Goal: Entertainment & Leisure: Consume media (video, audio)

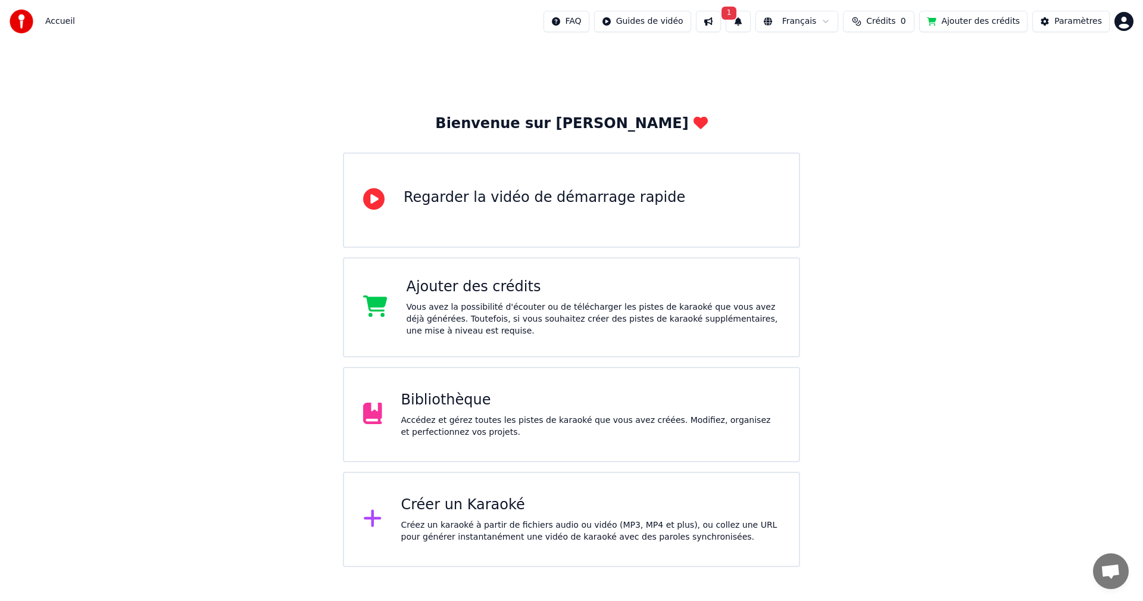
click at [514, 415] on div "Accédez et gérez toutes les pistes de karaoké que vous avez créées. Modifiez, o…" at bounding box center [590, 426] width 379 height 24
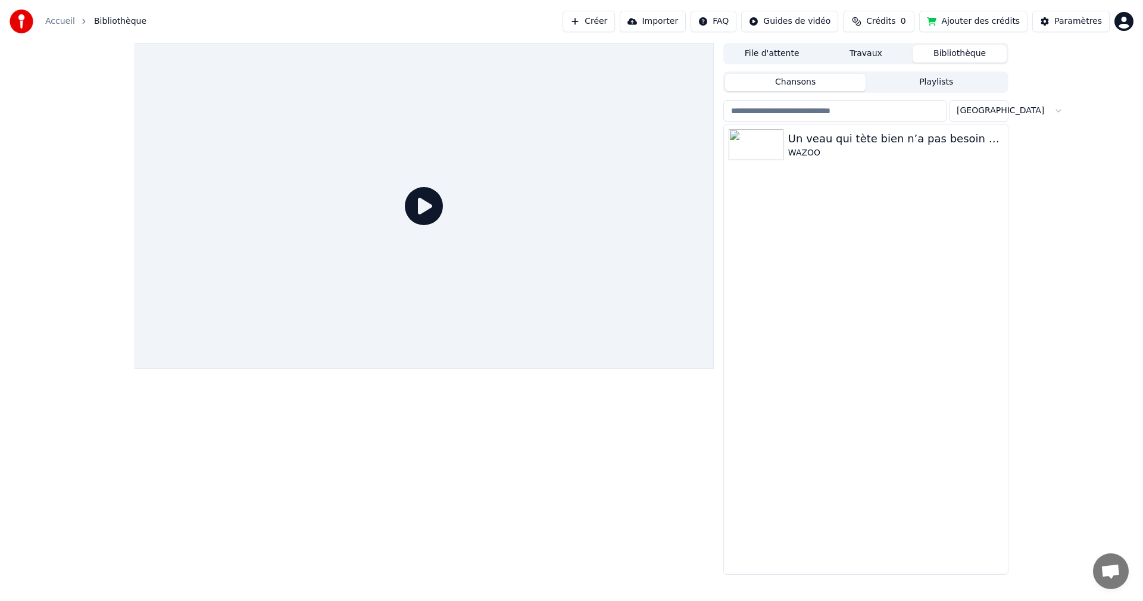
click at [851, 54] on button "Travaux" at bounding box center [866, 53] width 94 height 17
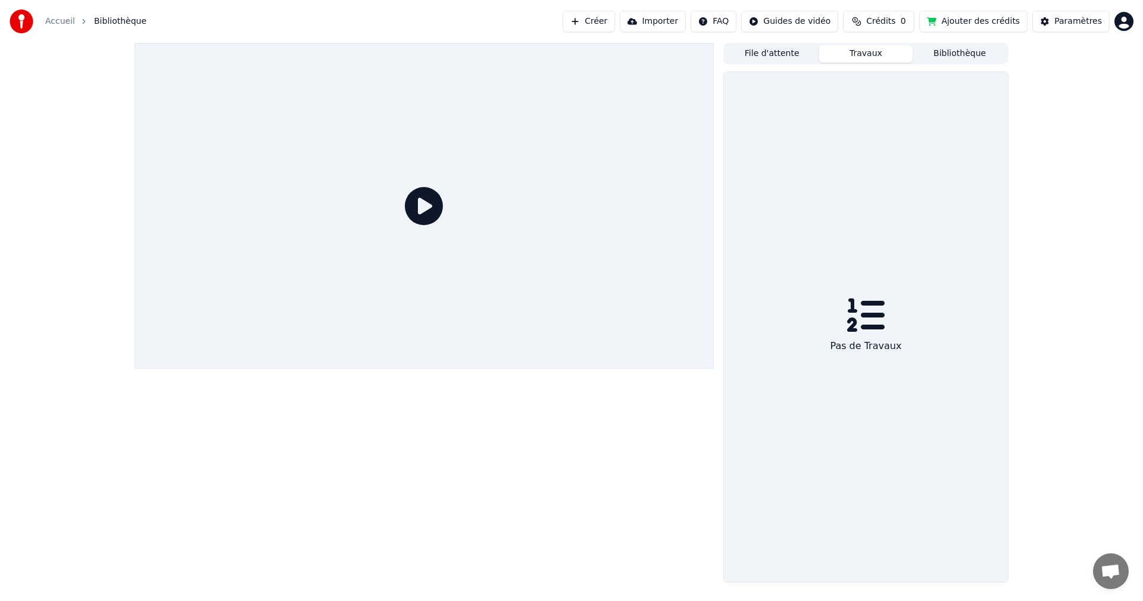
click at [949, 53] on button "Bibliothèque" at bounding box center [959, 53] width 94 height 17
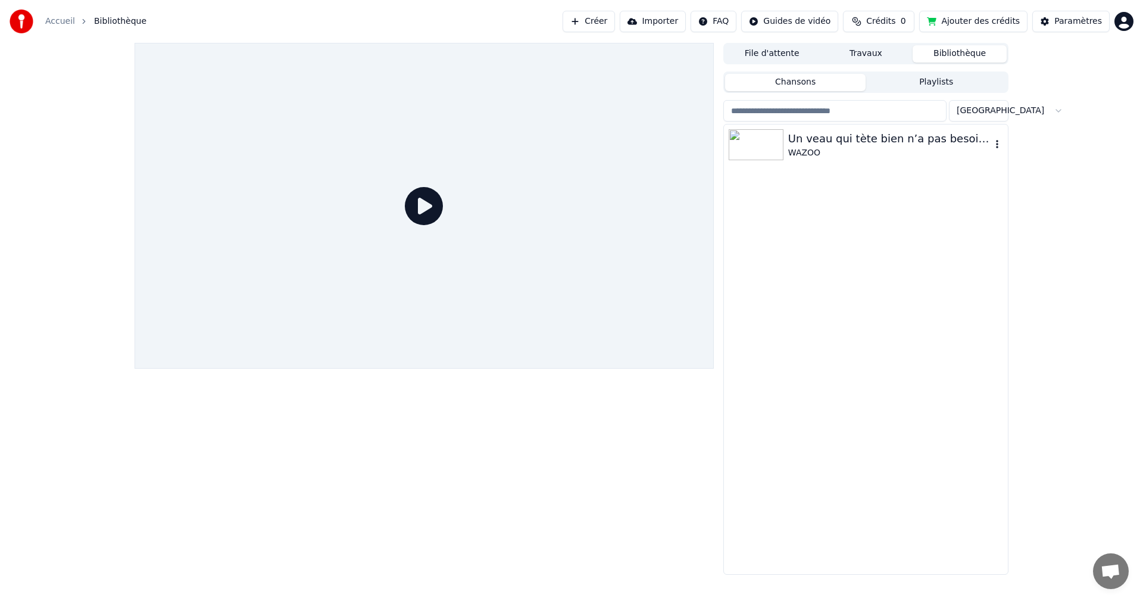
click at [832, 148] on div "WAZOO" at bounding box center [889, 153] width 203 height 12
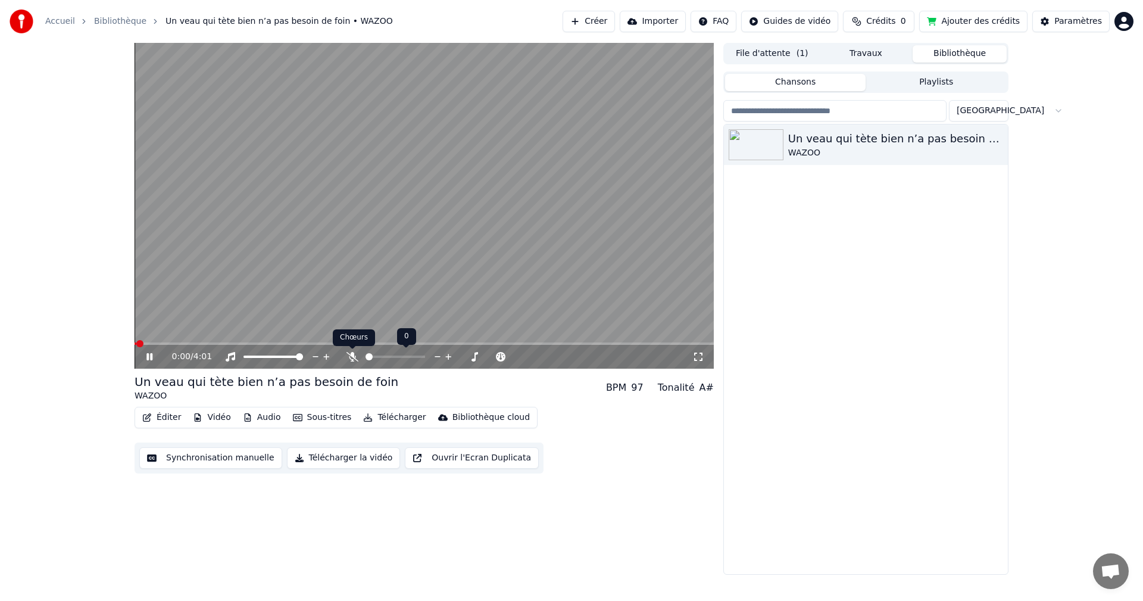
click at [354, 359] on icon at bounding box center [352, 357] width 12 height 10
click at [434, 357] on span at bounding box center [434, 356] width 7 height 7
click at [152, 356] on icon at bounding box center [149, 356] width 6 height 7
click at [135, 347] on span at bounding box center [138, 343] width 7 height 7
click at [696, 358] on icon at bounding box center [698, 357] width 12 height 10
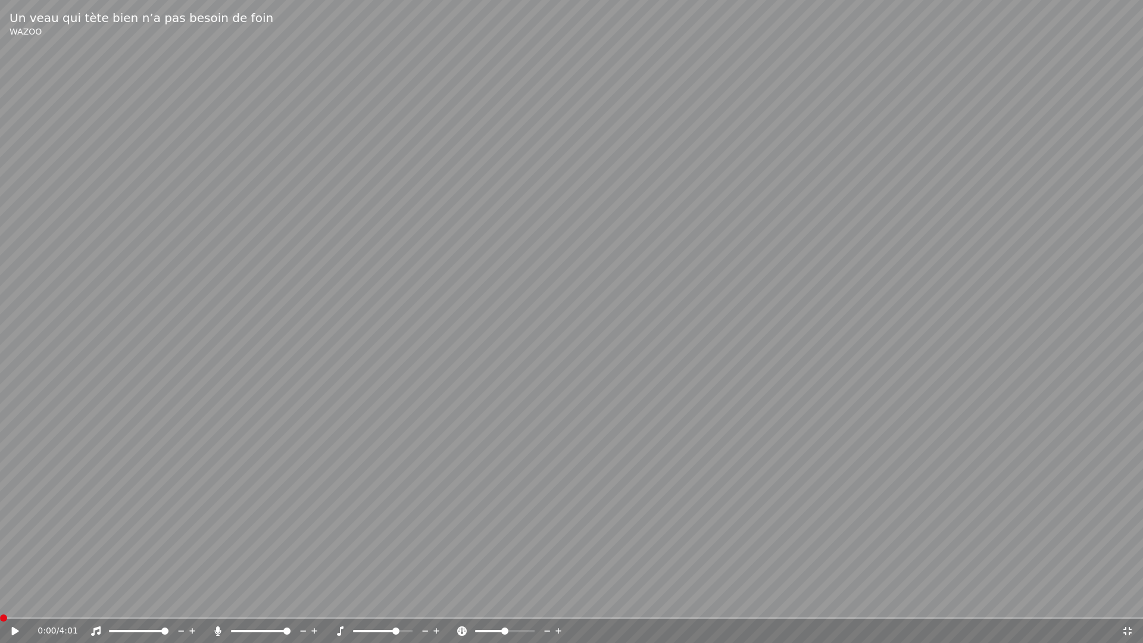
click at [13, 600] on icon at bounding box center [15, 631] width 7 height 8
click at [381, 600] on span at bounding box center [382, 630] width 7 height 7
click at [265, 600] on span at bounding box center [264, 630] width 7 height 7
click at [254, 600] on span at bounding box center [242, 631] width 23 height 2
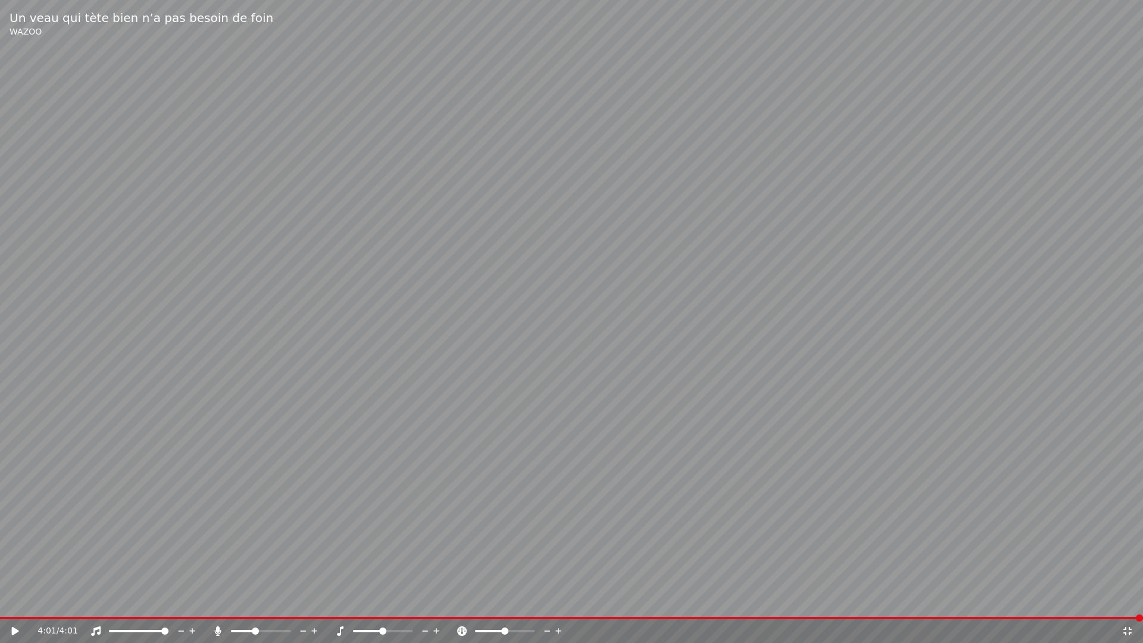
click at [975, 466] on video at bounding box center [571, 321] width 1143 height 643
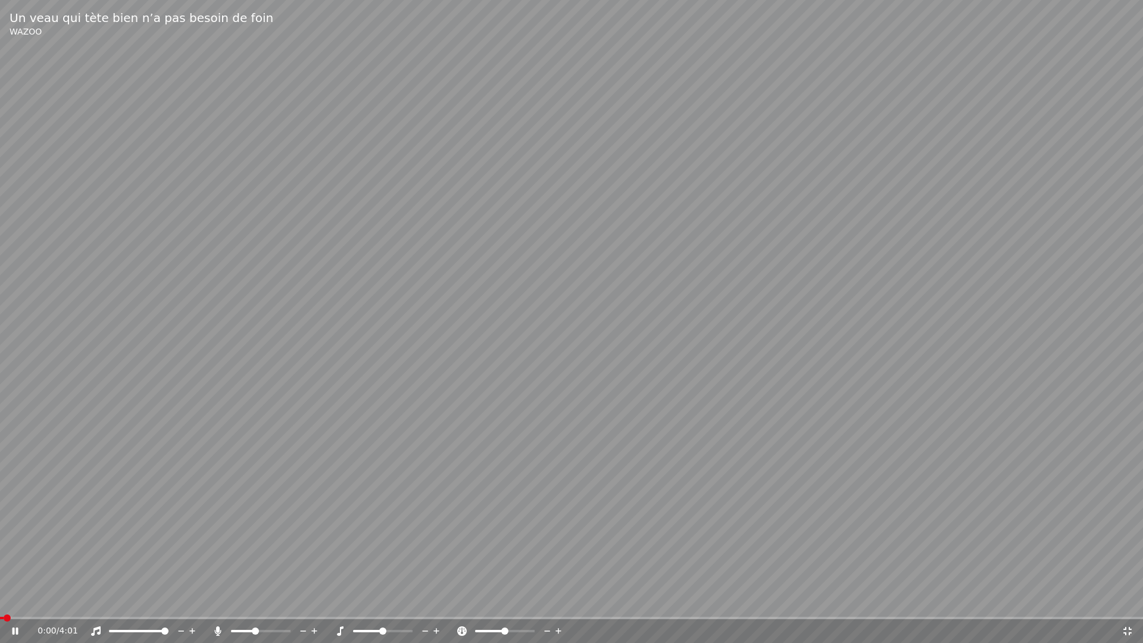
click at [975, 466] on video at bounding box center [571, 321] width 1143 height 643
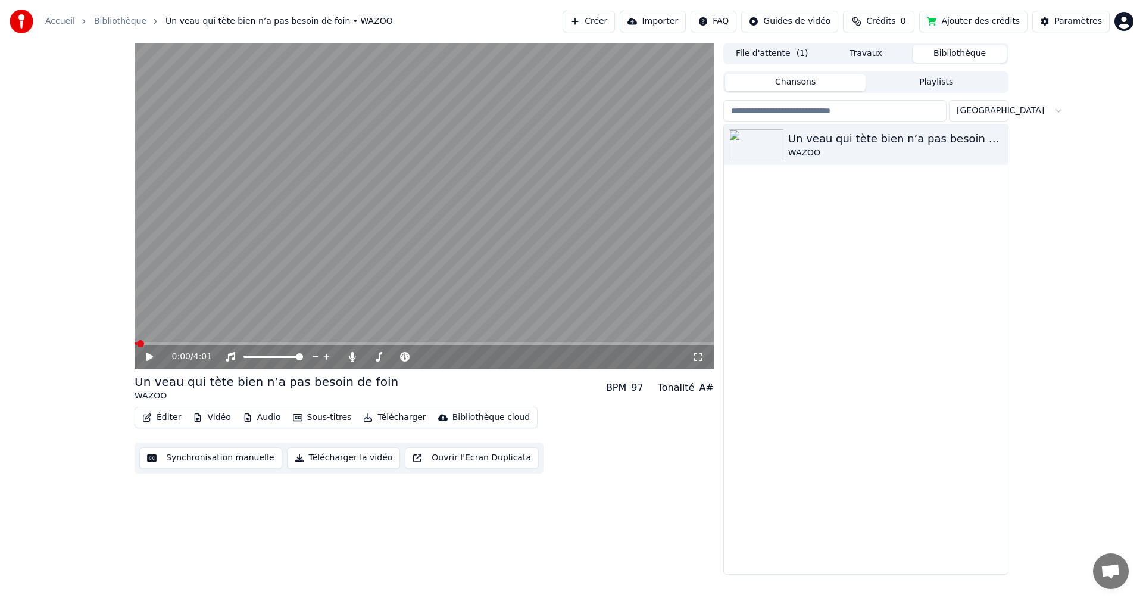
click at [147, 358] on icon at bounding box center [149, 356] width 7 height 8
click at [701, 353] on icon at bounding box center [698, 356] width 8 height 8
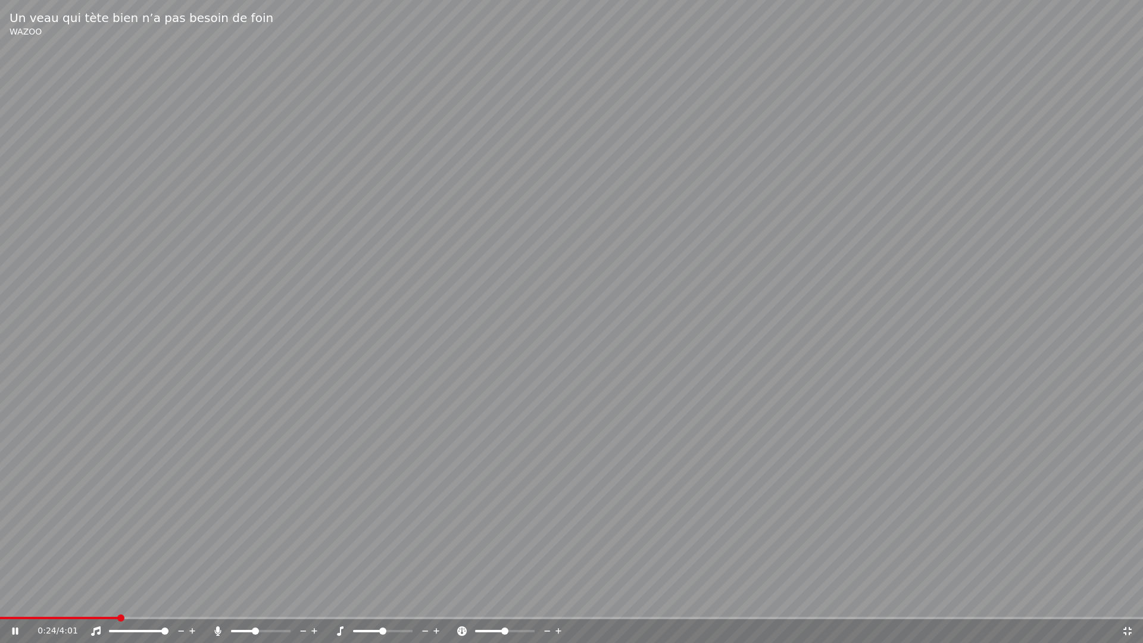
click at [261, 600] on div at bounding box center [272, 631] width 96 height 12
click at [261, 600] on span at bounding box center [261, 631] width 60 height 2
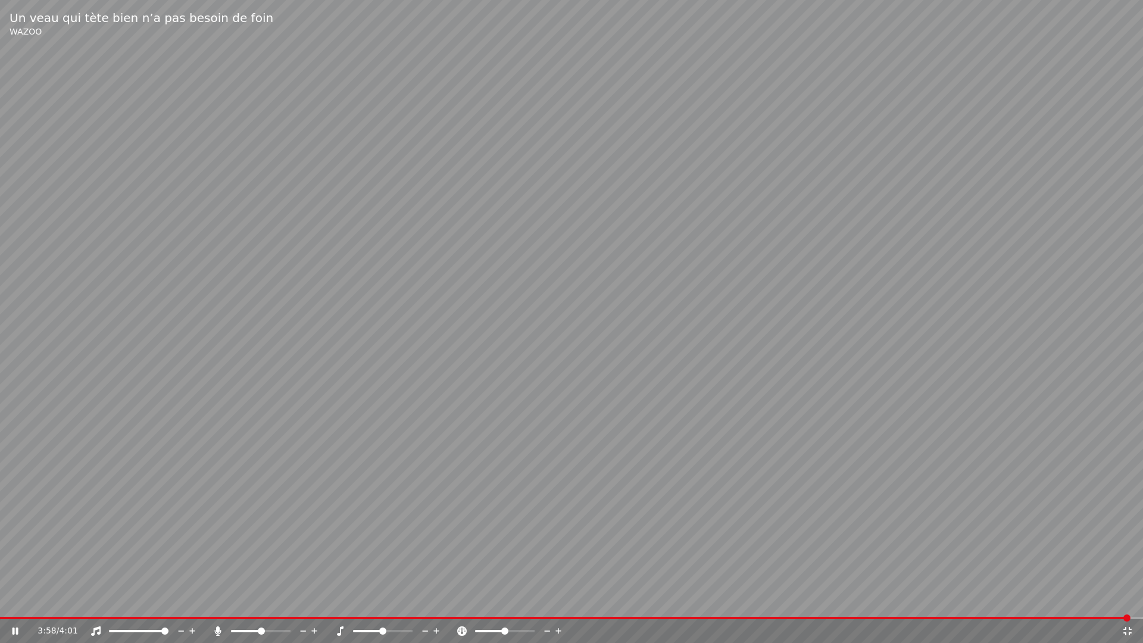
click at [694, 600] on div "3:58 / 4:01" at bounding box center [571, 631] width 1143 height 24
click at [695, 600] on span at bounding box center [348, 618] width 696 height 2
click at [773, 600] on video at bounding box center [571, 321] width 1143 height 643
click at [773, 600] on span at bounding box center [571, 618] width 1143 height 2
click at [14, 600] on icon at bounding box center [15, 631] width 7 height 8
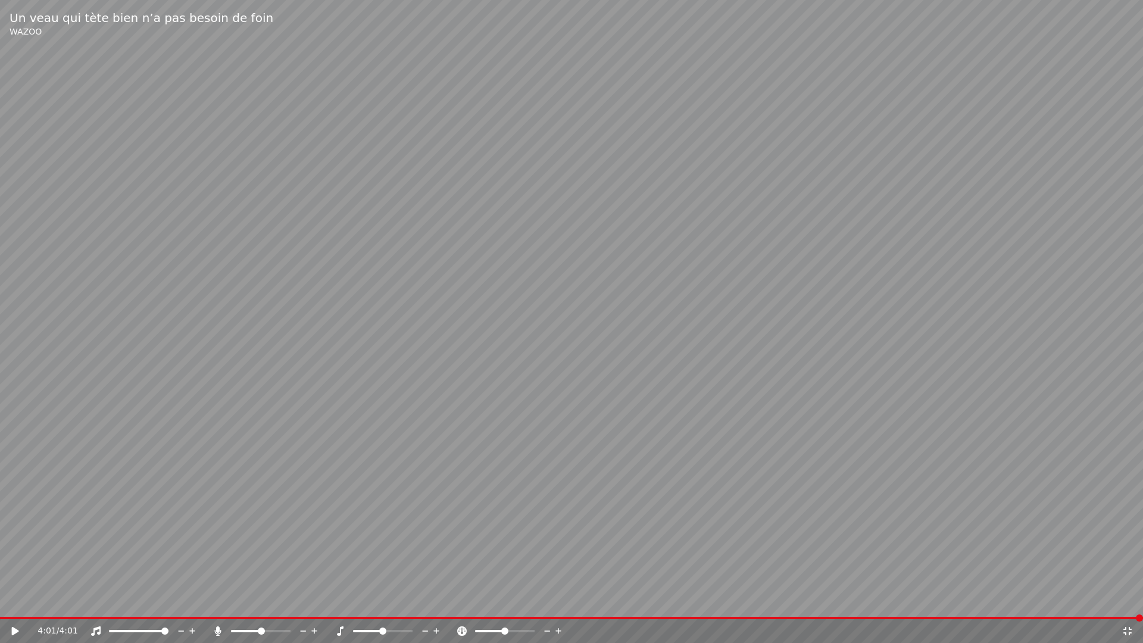
drag, startPoint x: 5, startPoint y: 7, endPoint x: 74, endPoint y: 74, distance: 96.0
click at [74, 74] on div "Un veau qui tète bien n’a pas besoin de foin WAZOO 4:01 / 4:01" at bounding box center [571, 321] width 1143 height 643
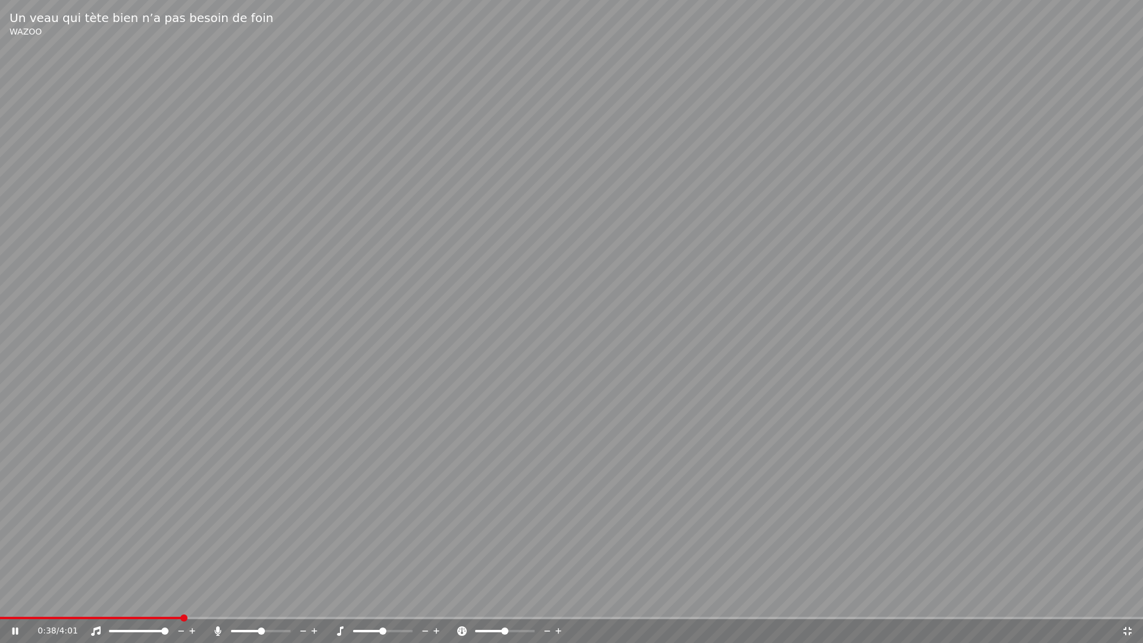
click at [271, 600] on span at bounding box center [261, 631] width 60 height 2
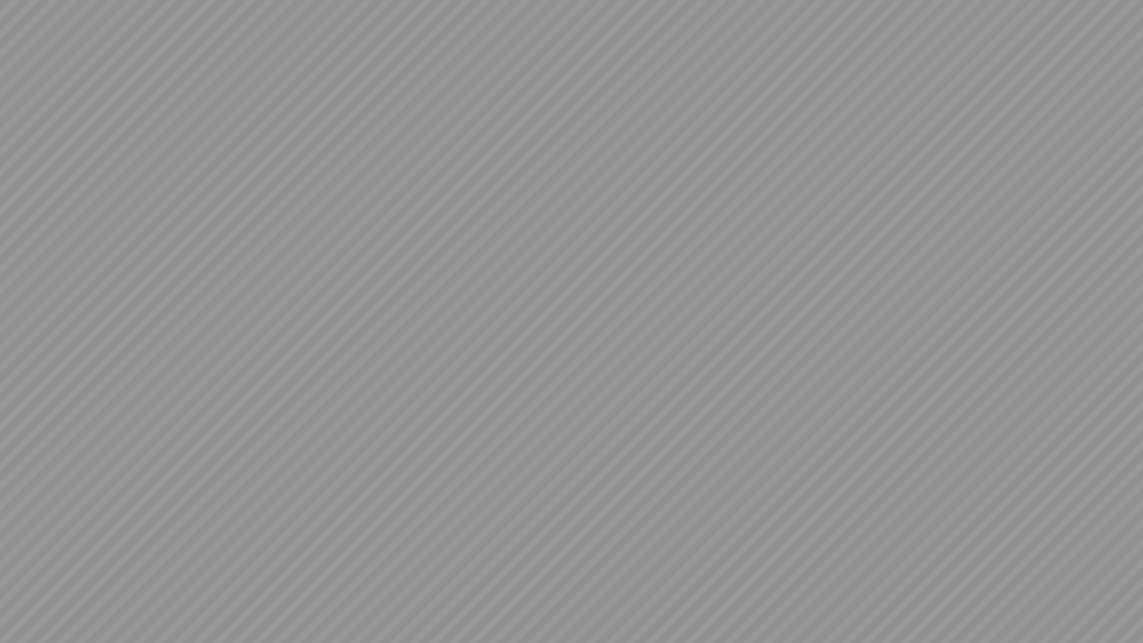
click at [271, 600] on video at bounding box center [571, 321] width 1143 height 643
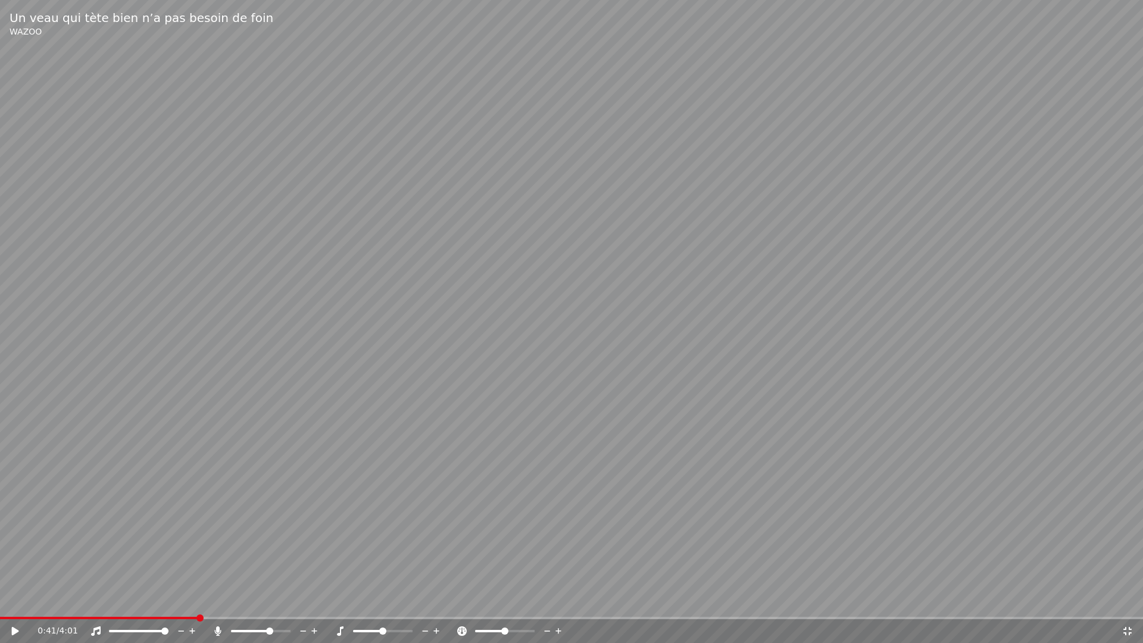
click at [271, 600] on span at bounding box center [269, 630] width 7 height 7
click at [279, 595] on video at bounding box center [571, 321] width 1143 height 643
click at [282, 600] on span at bounding box center [279, 630] width 7 height 7
click at [424, 600] on icon at bounding box center [425, 631] width 11 height 12
click at [424, 590] on video at bounding box center [571, 321] width 1143 height 643
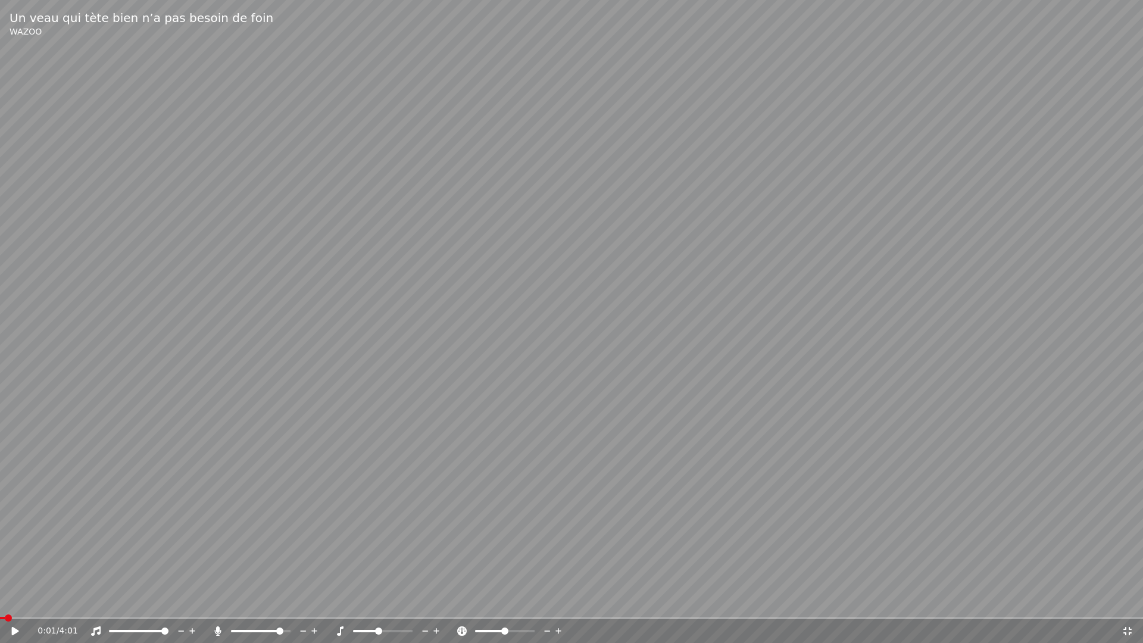
click at [2, 600] on span at bounding box center [2, 618] width 5 height 2
click at [0, 600] on span at bounding box center [3, 617] width 7 height 7
click at [384, 600] on span at bounding box center [382, 630] width 7 height 7
click at [424, 600] on icon at bounding box center [426, 630] width 6 height 1
click at [13, 600] on icon at bounding box center [15, 631] width 7 height 8
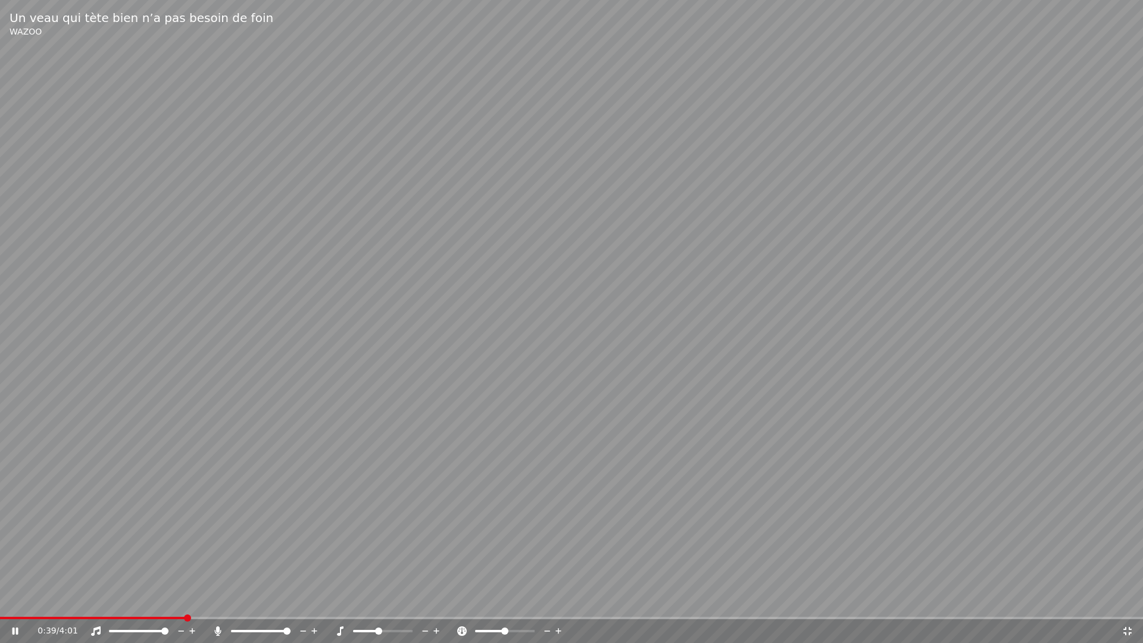
click at [290, 600] on span at bounding box center [286, 630] width 7 height 7
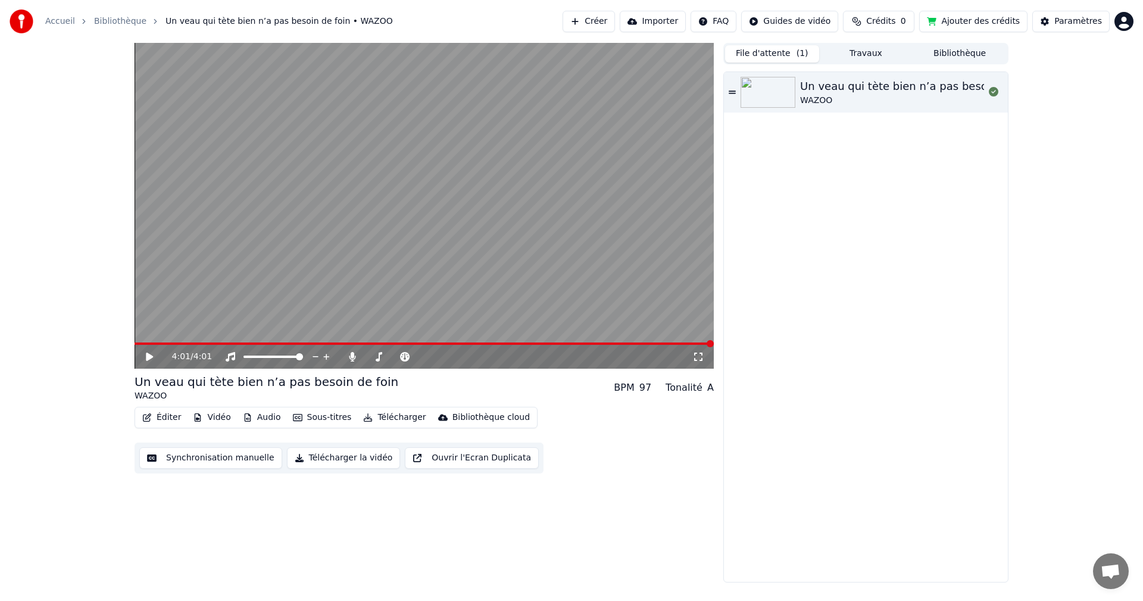
click at [802, 55] on span "( 1 )" at bounding box center [802, 54] width 12 height 12
click at [1098, 111] on div "4:01 / 4:01 Un veau qui tète bien n’a pas besoin de foin WAZOO BPM 97 Tonalité …" at bounding box center [571, 312] width 1143 height 539
